Goal: Information Seeking & Learning: Learn about a topic

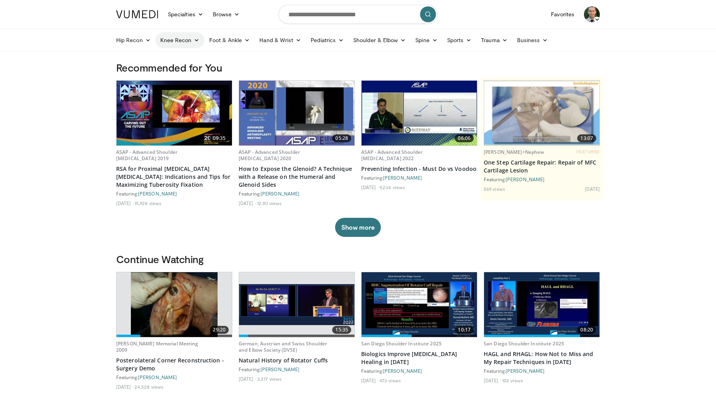
click at [194, 39] on icon at bounding box center [197, 40] width 6 height 6
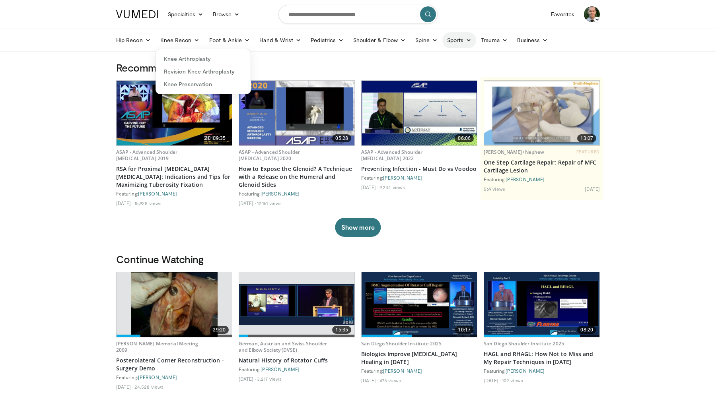
click at [461, 43] on link "Sports" at bounding box center [459, 40] width 34 height 16
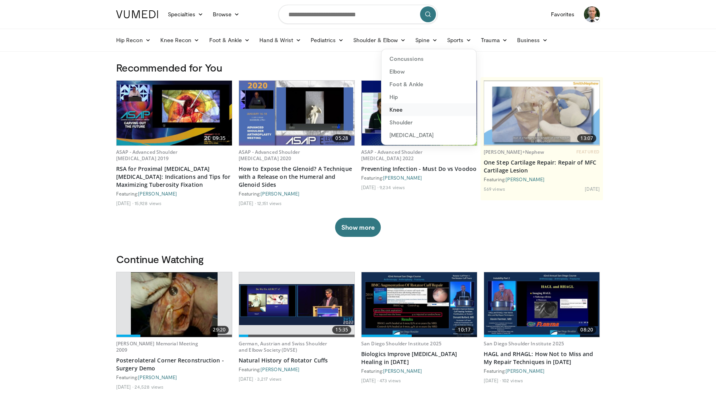
click at [401, 107] on link "Knee" at bounding box center [428, 109] width 95 height 13
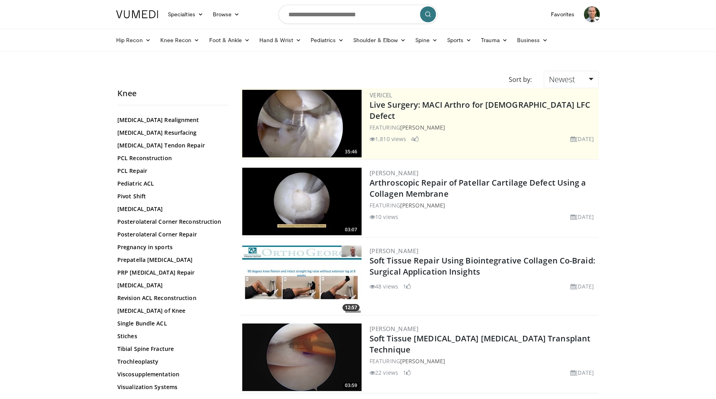
scroll to position [796, 0]
click at [184, 235] on link "Posterolateral Corner Repair" at bounding box center [170, 235] width 107 height 8
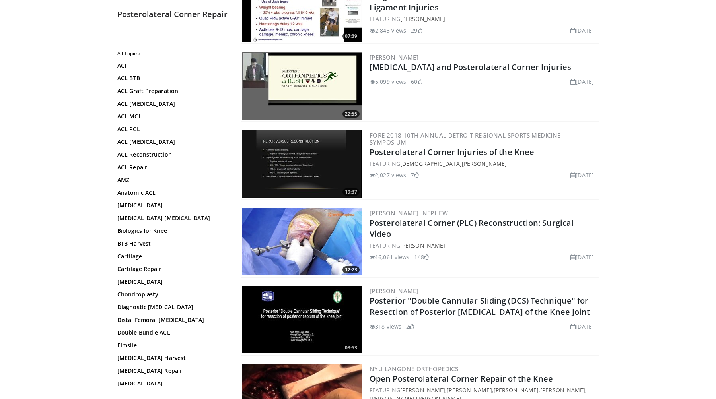
scroll to position [506, 0]
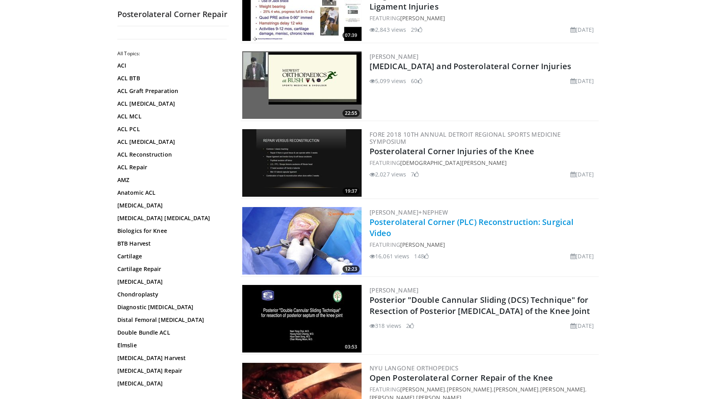
click at [445, 224] on link "Posterolateral Corner (PLC) Reconstruction: Surgical Video" at bounding box center [471, 228] width 204 height 22
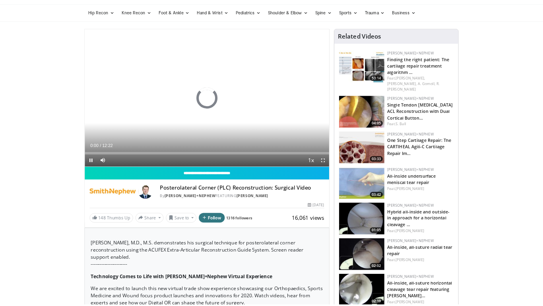
scroll to position [26, 0]
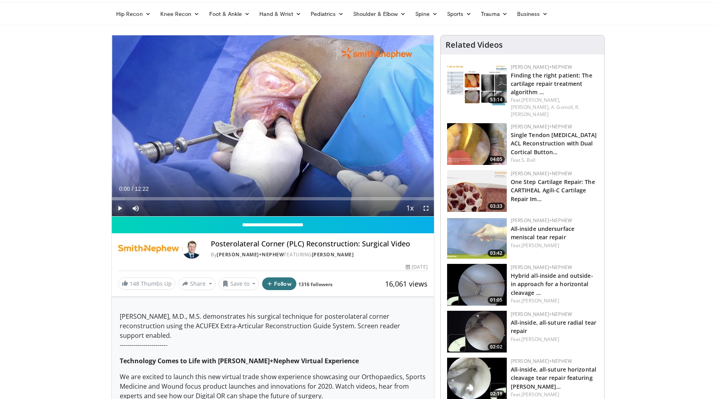
click at [120, 206] on span "Video Player" at bounding box center [120, 208] width 16 height 16
click at [427, 210] on span "Video Player" at bounding box center [426, 208] width 16 height 16
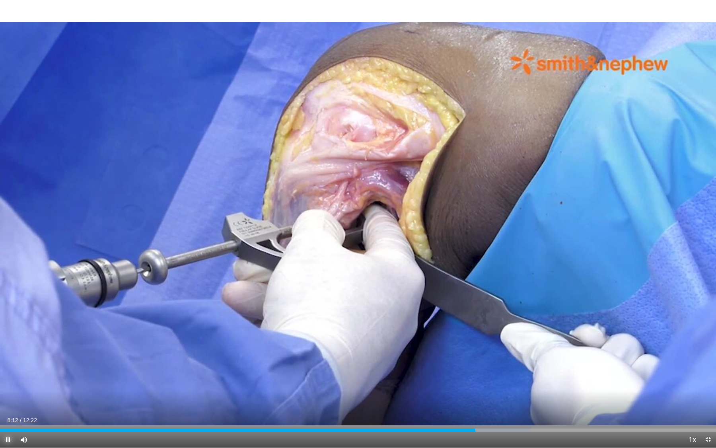
click at [9, 399] on span "Video Player" at bounding box center [8, 439] width 16 height 16
click at [8, 399] on span "Video Player" at bounding box center [8, 439] width 16 height 16
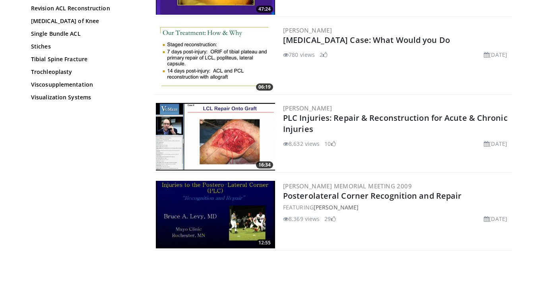
scroll to position [1078, 0]
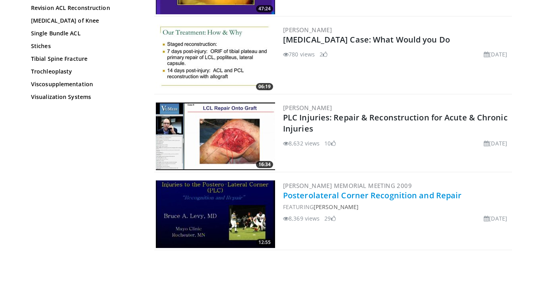
click at [288, 194] on link "Posterolateral Corner Recognition and Repair" at bounding box center [372, 195] width 179 height 11
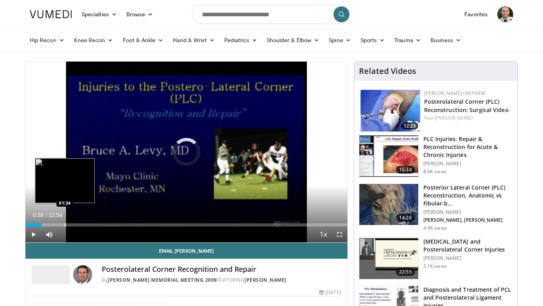
drag, startPoint x: 28, startPoint y: 225, endPoint x: 65, endPoint y: 226, distance: 37.0
click at [65, 226] on div "Progress Bar" at bounding box center [65, 224] width 1 height 3
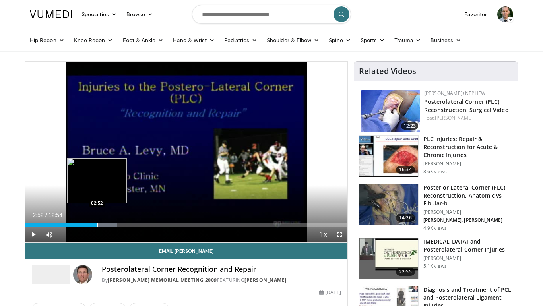
drag, startPoint x: 80, startPoint y: 225, endPoint x: 97, endPoint y: 225, distance: 17.1
click at [97, 225] on div "Progress Bar" at bounding box center [97, 224] width 1 height 3
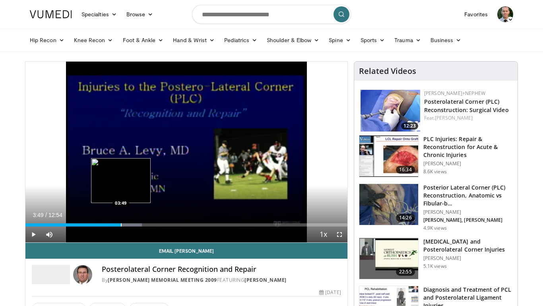
drag, startPoint x: 115, startPoint y: 226, endPoint x: 121, endPoint y: 226, distance: 6.0
click at [121, 226] on div "Progress Bar" at bounding box center [121, 224] width 1 height 3
drag, startPoint x: 123, startPoint y: 225, endPoint x: 132, endPoint y: 225, distance: 9.6
click at [133, 225] on div "Progress Bar" at bounding box center [133, 224] width 1 height 3
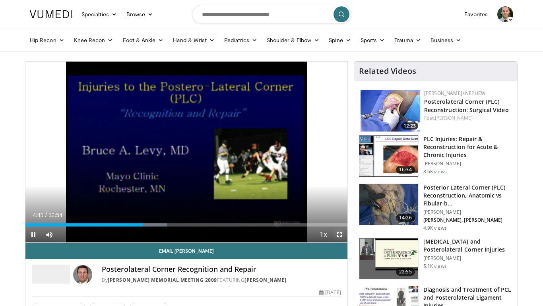
click at [339, 236] on span "Video Player" at bounding box center [340, 235] width 16 height 16
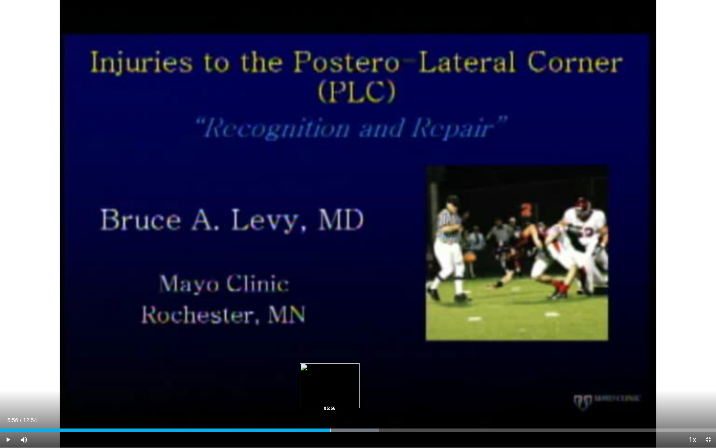
drag, startPoint x: 322, startPoint y: 430, endPoint x: 330, endPoint y: 430, distance: 8.0
click at [330, 306] on div "Progress Bar" at bounding box center [330, 429] width 1 height 3
